Goal: Obtain resource: Download file/media

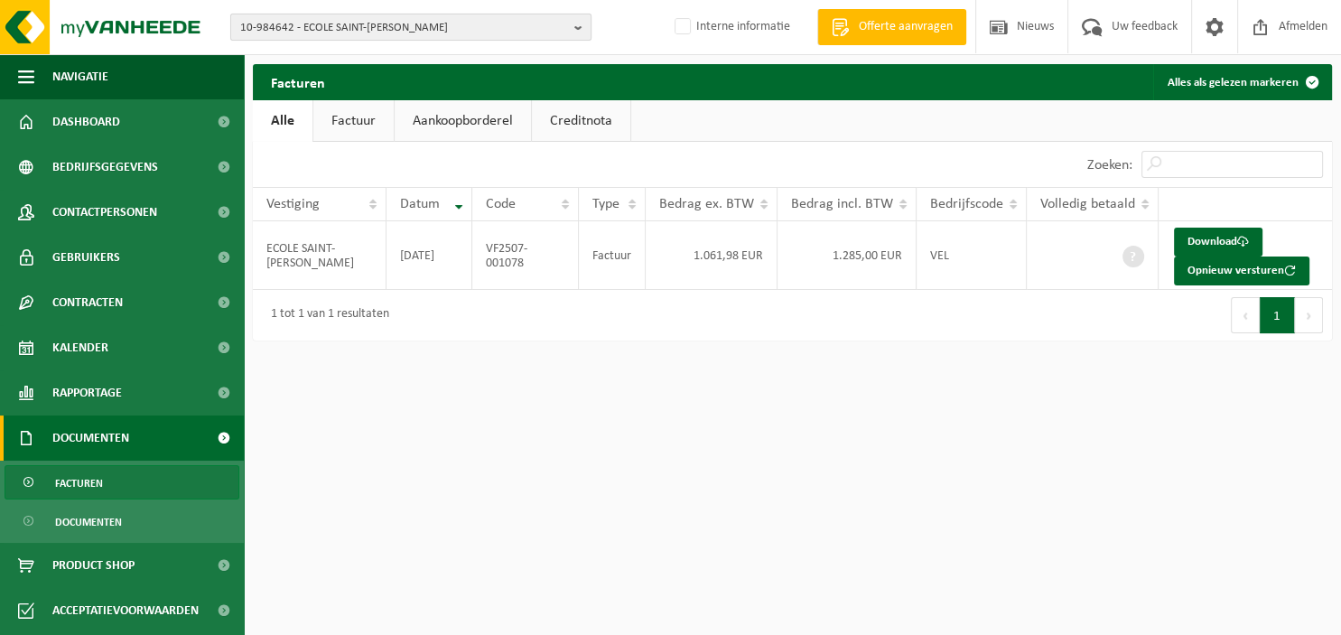
click at [584, 28] on b "button" at bounding box center [583, 26] width 16 height 25
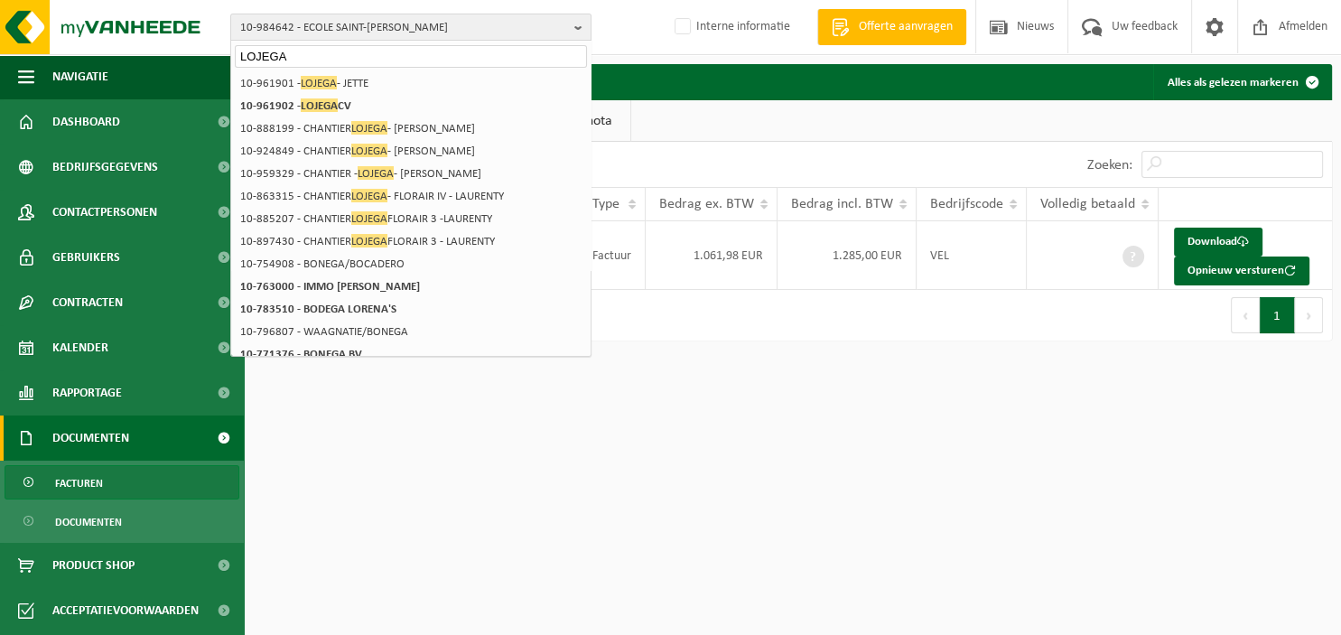
type input "LOJEGA"
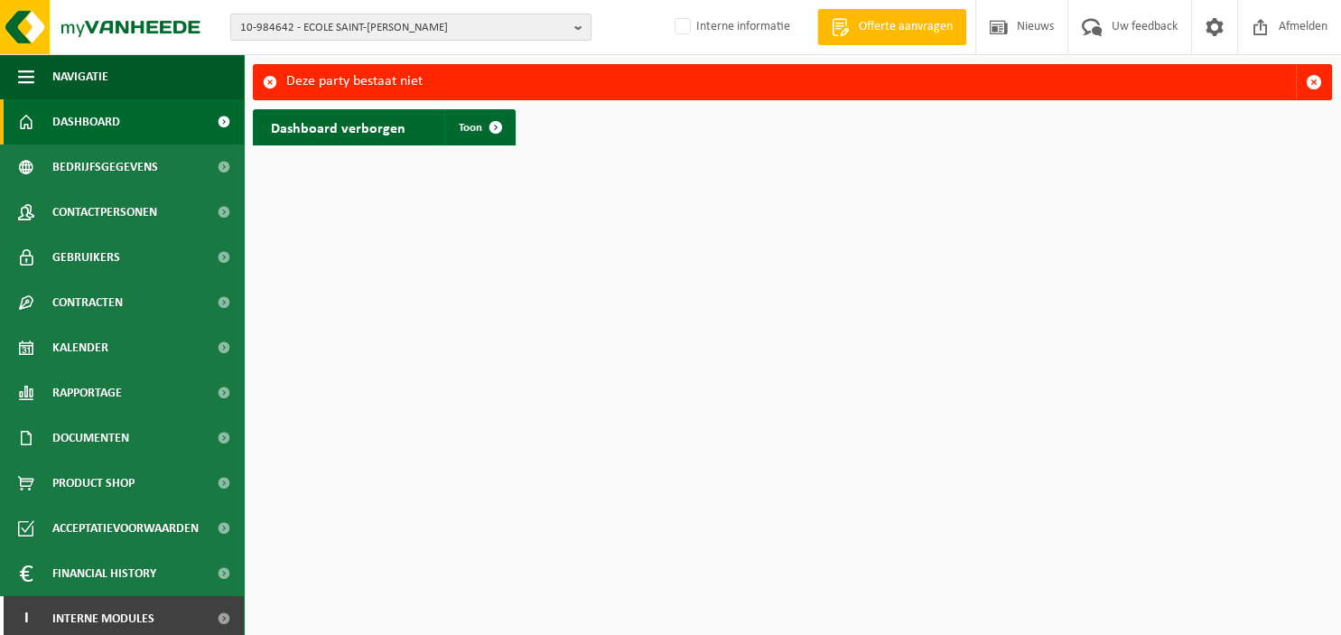
click at [575, 21] on b "button" at bounding box center [583, 26] width 16 height 25
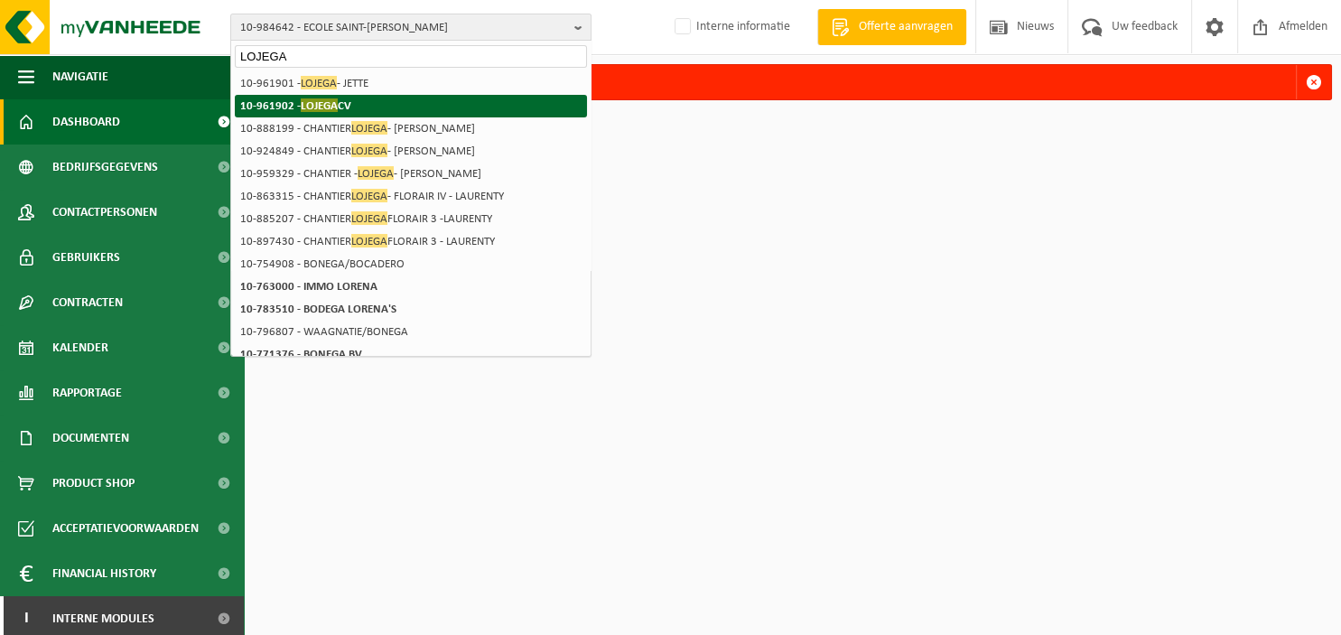
type input "LOJEGA"
click at [376, 101] on li "10-961902 - LOJEGA CV" at bounding box center [411, 106] width 352 height 23
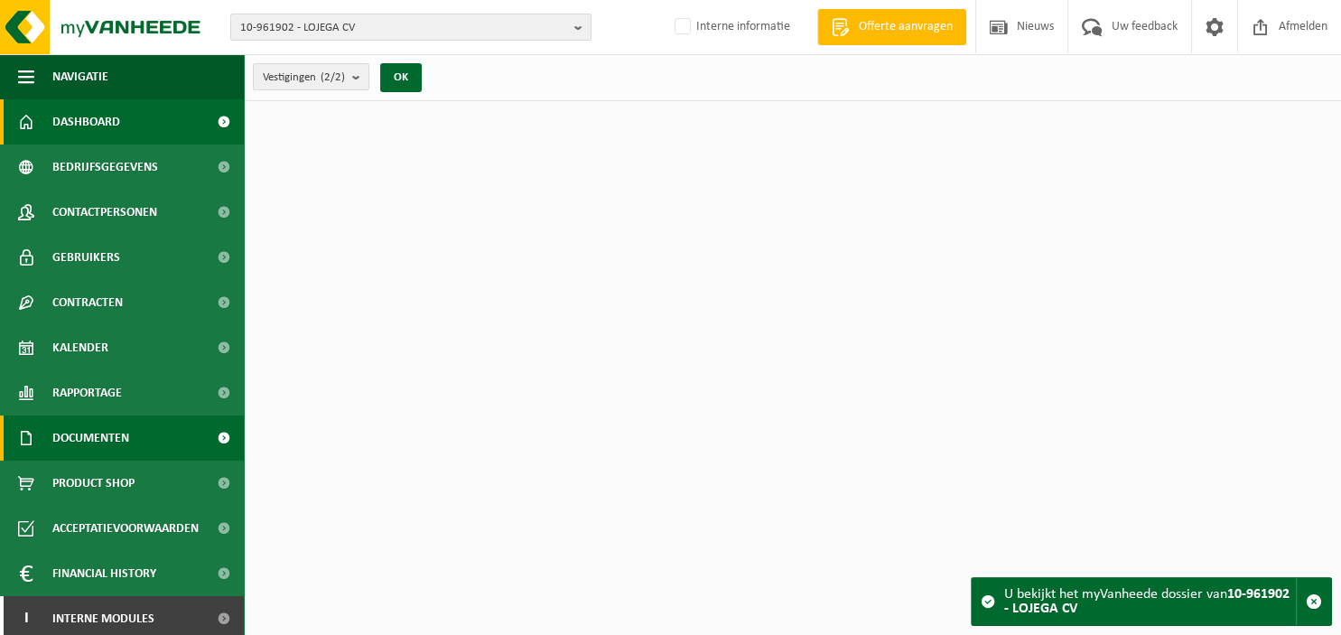
click at [154, 444] on link "Documenten" at bounding box center [122, 438] width 244 height 45
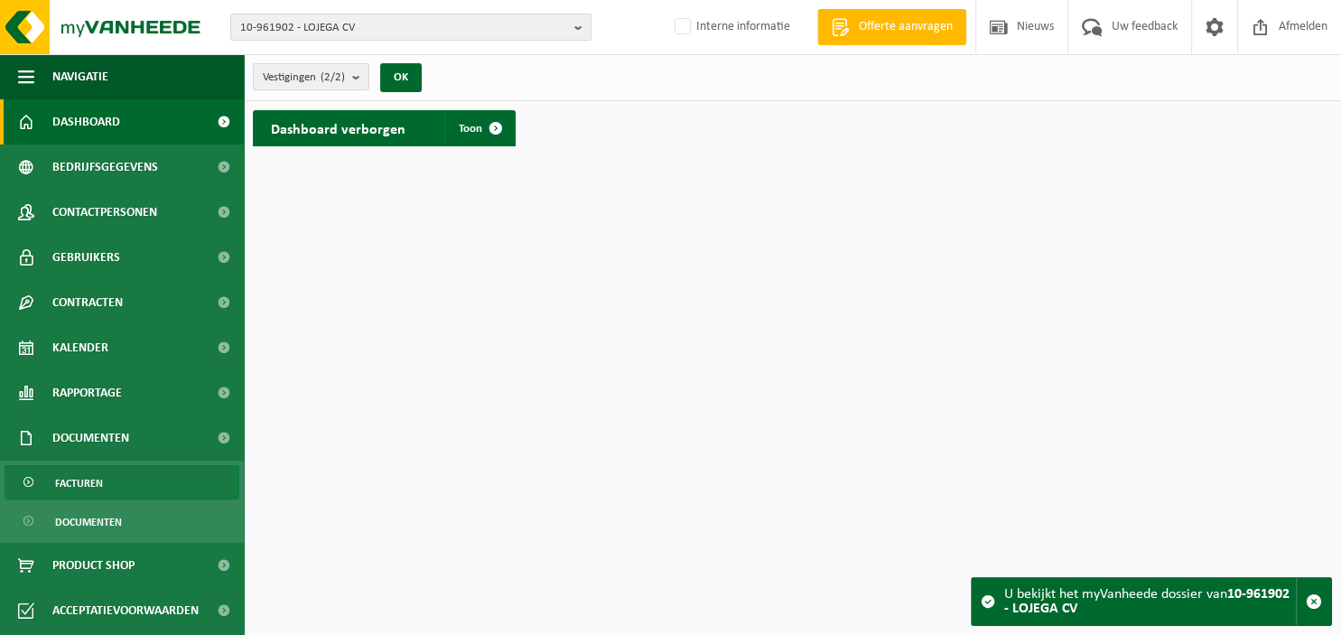
click at [145, 475] on link "Facturen" at bounding box center [122, 482] width 235 height 34
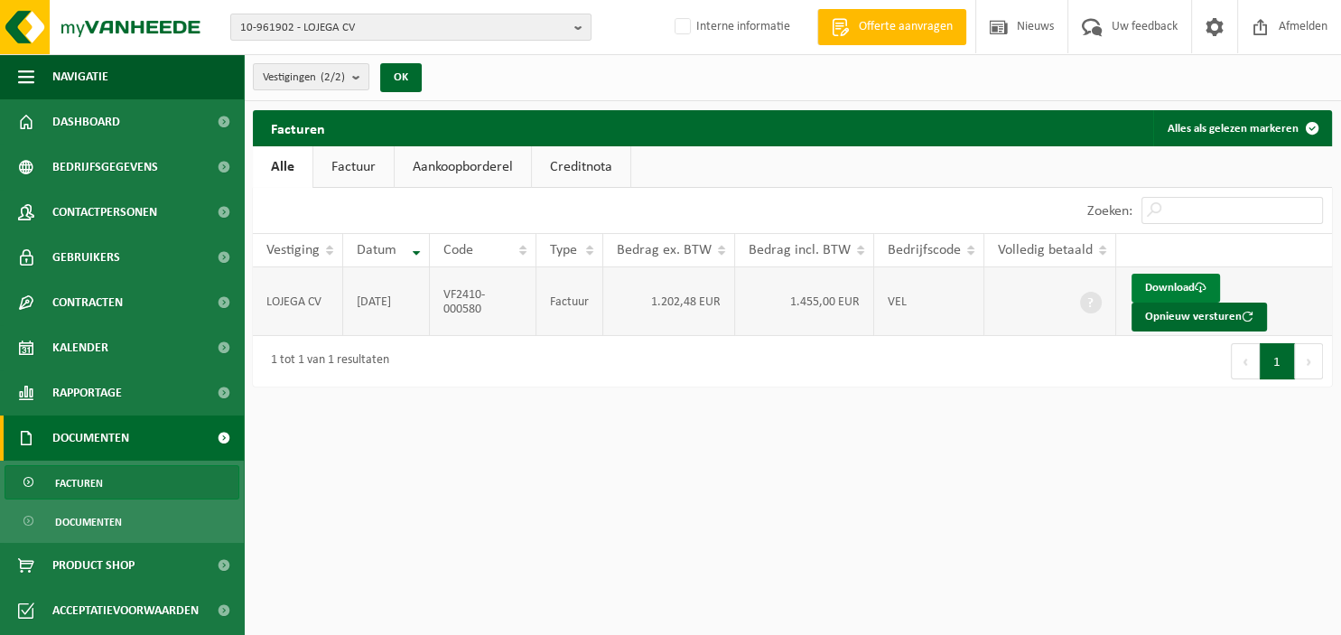
click at [1148, 290] on link "Download" at bounding box center [1176, 288] width 89 height 29
